Goal: Transaction & Acquisition: Register for event/course

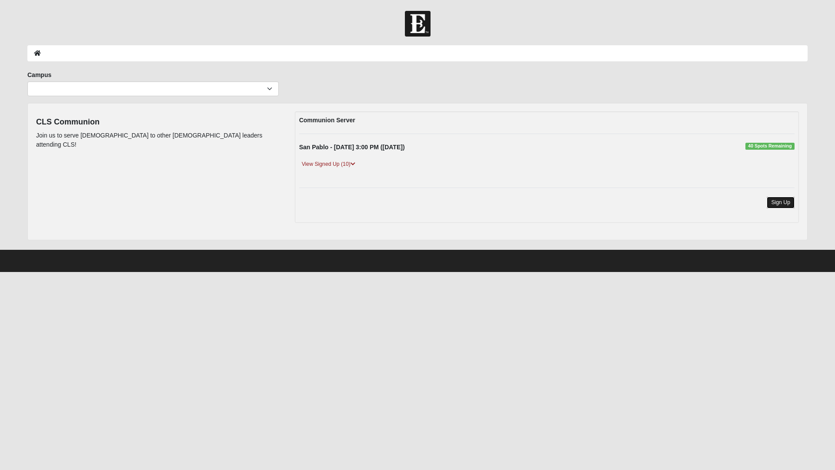
click at [779, 203] on link "Sign Up" at bounding box center [780, 203] width 28 height 12
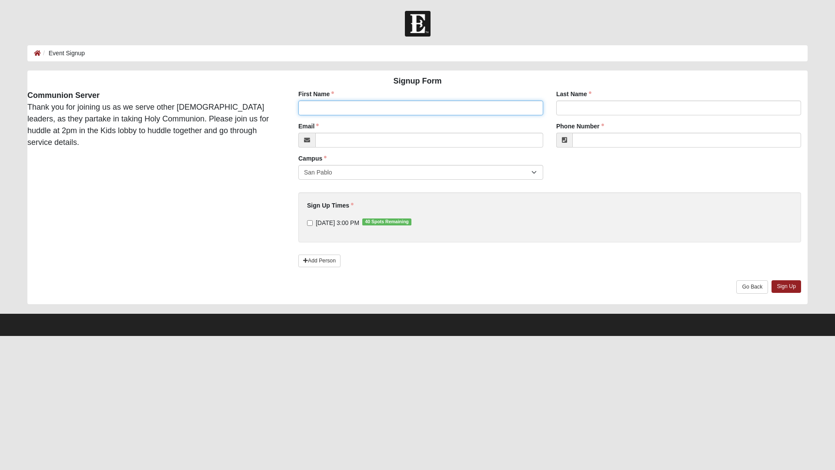
click at [357, 105] on input "First Name" at bounding box center [420, 107] width 245 height 15
type input "[PERSON_NAME]"
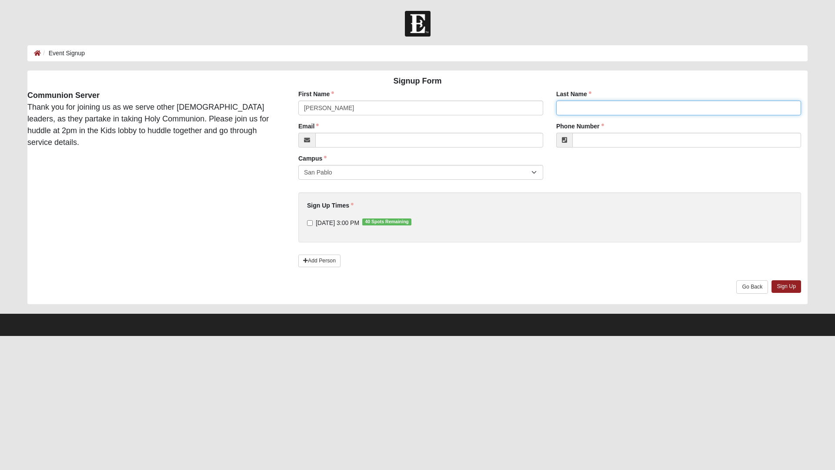
type input "[PERSON_NAME]"
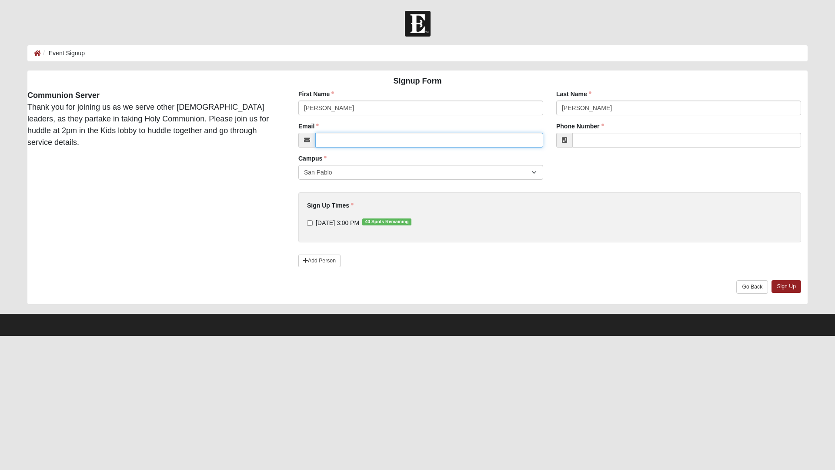
type input "[PERSON_NAME][EMAIL_ADDRESS][PERSON_NAME][DOMAIN_NAME]"
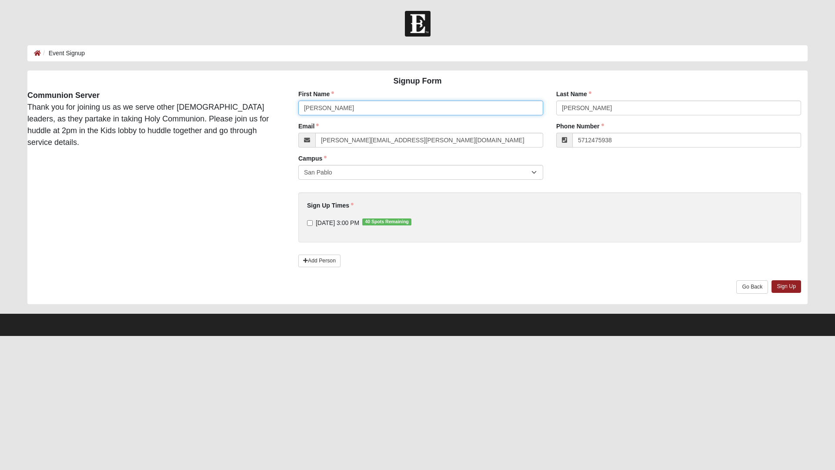
type input "[PHONE_NUMBER]"
click at [317, 222] on span "[DATE] 3:00 PM 40 Spots Remaining" at bounding box center [337, 222] width 43 height 7
click at [313, 222] on input "[DATE] 3:00 PM 40 Spots Remaining" at bounding box center [310, 223] width 6 height 6
checkbox input "true"
